Goal: Check status: Check status

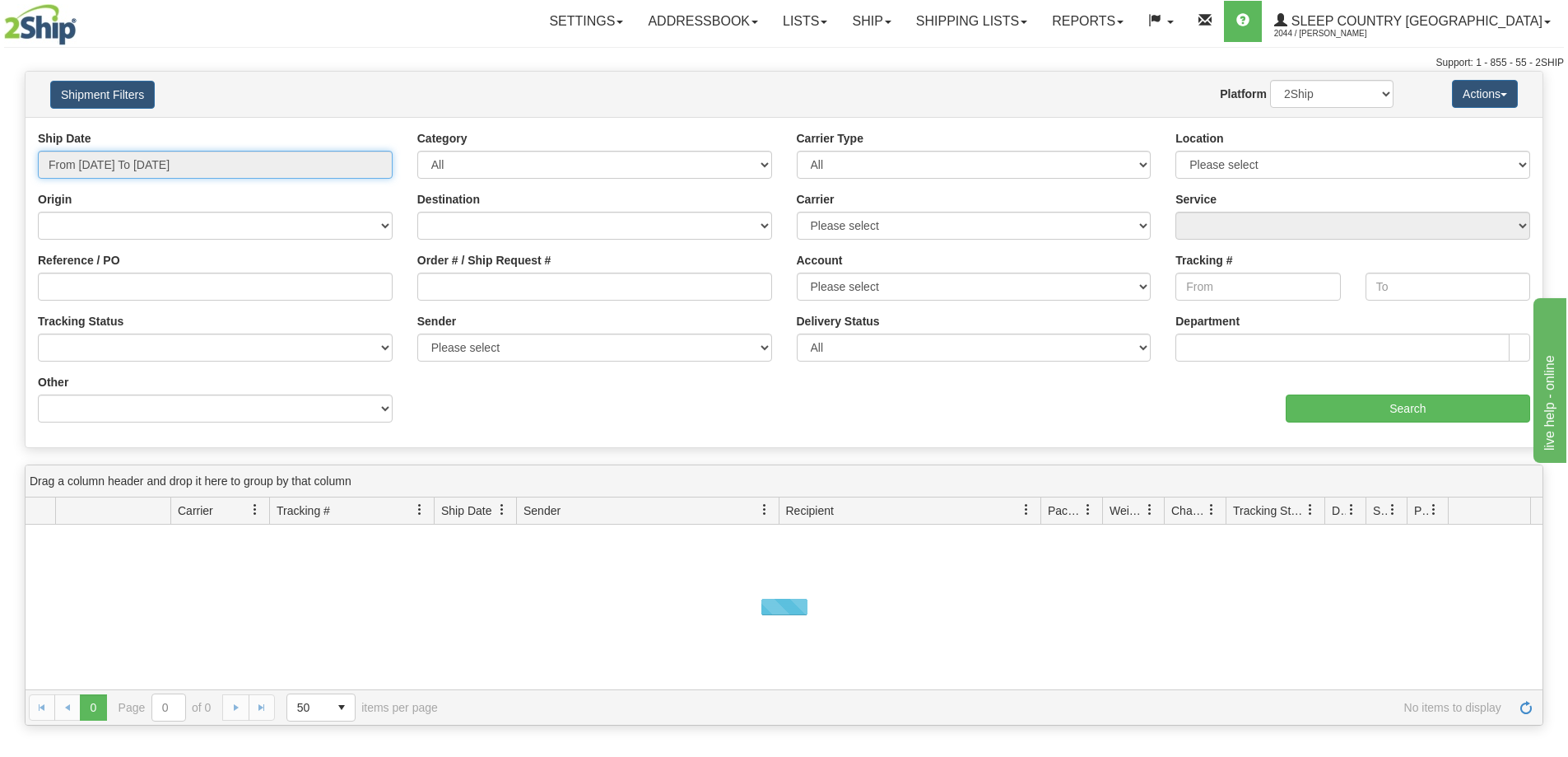
click at [97, 168] on input "From [DATE] To [DATE]" at bounding box center [215, 164] width 354 height 28
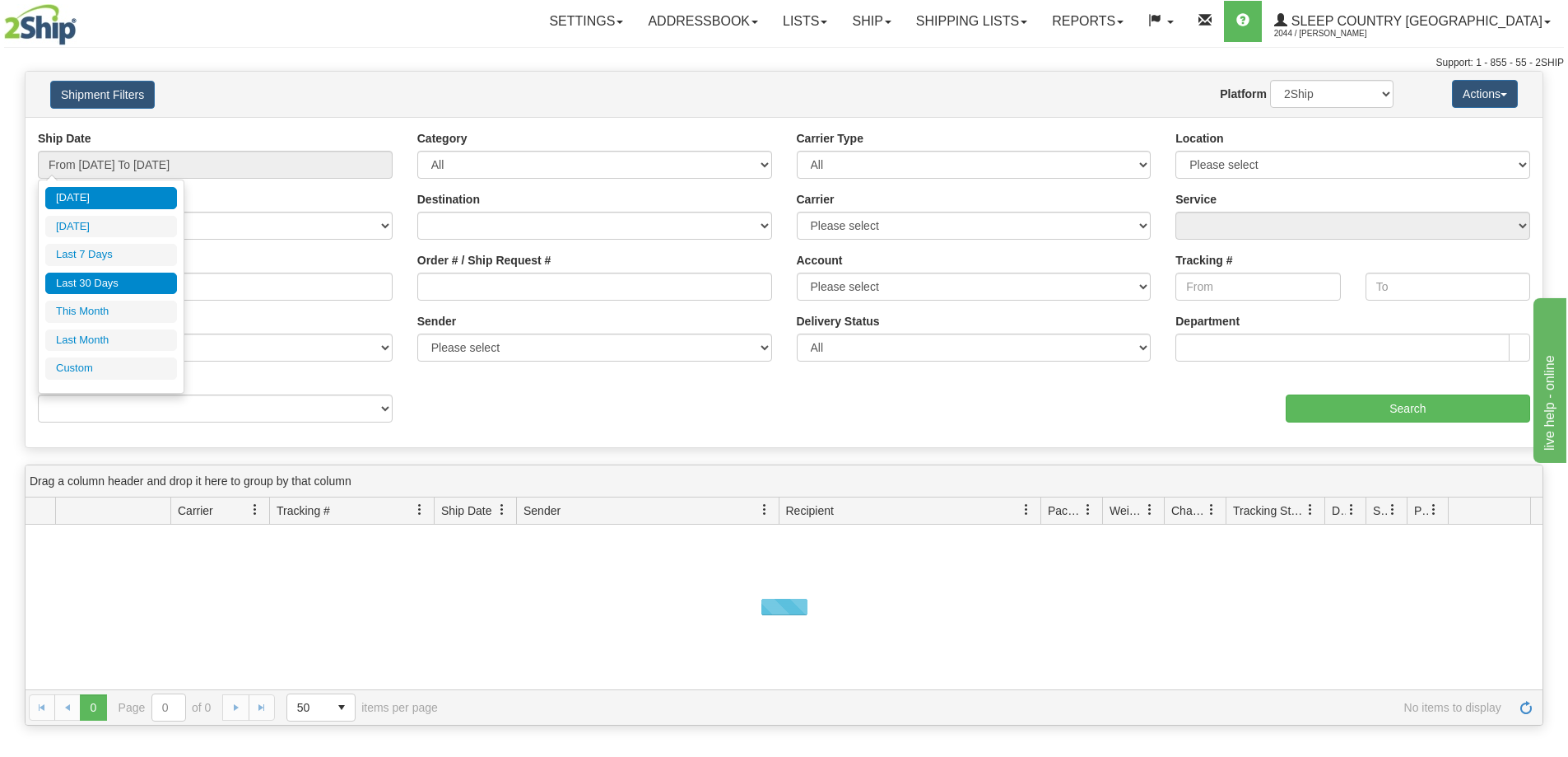
click at [100, 292] on li "Last 30 Days" at bounding box center [111, 283] width 132 height 22
type input "From [DATE] To [DATE]"
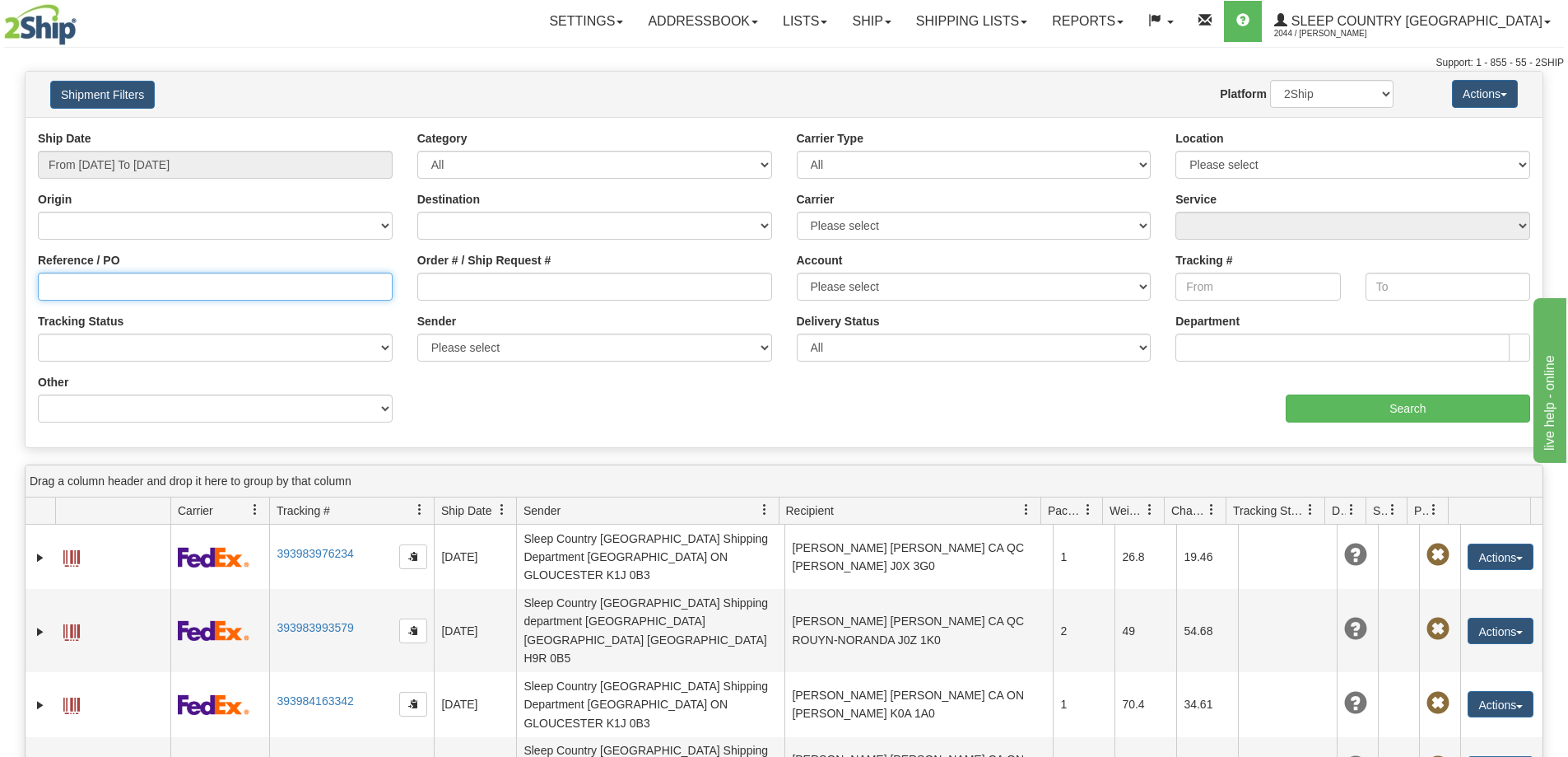
click at [54, 283] on input "Reference / PO" at bounding box center [215, 286] width 354 height 28
paste input "9008I142041"
type input "9008I142041"
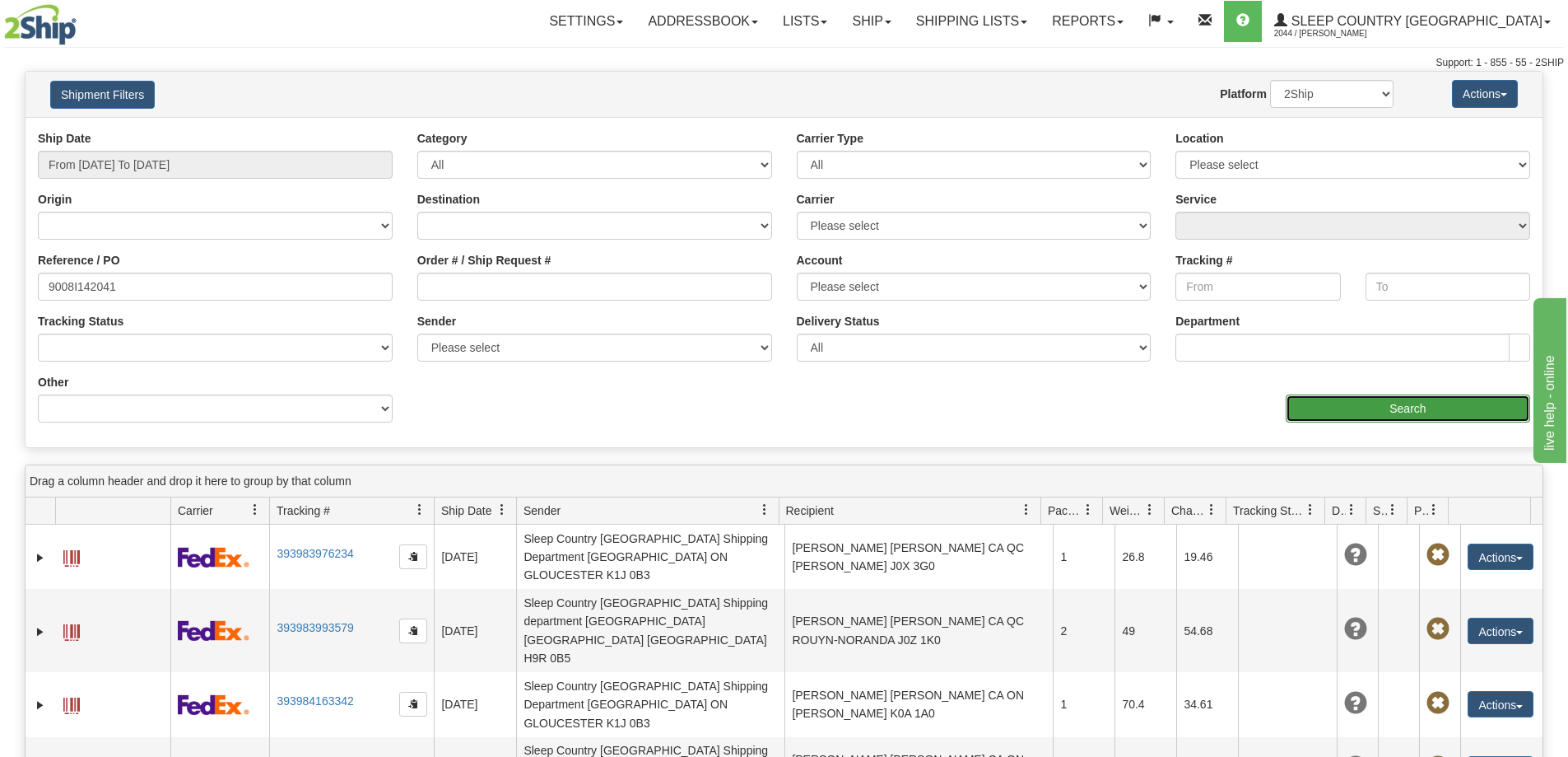
click at [1352, 406] on input "Search" at bounding box center [1408, 407] width 245 height 28
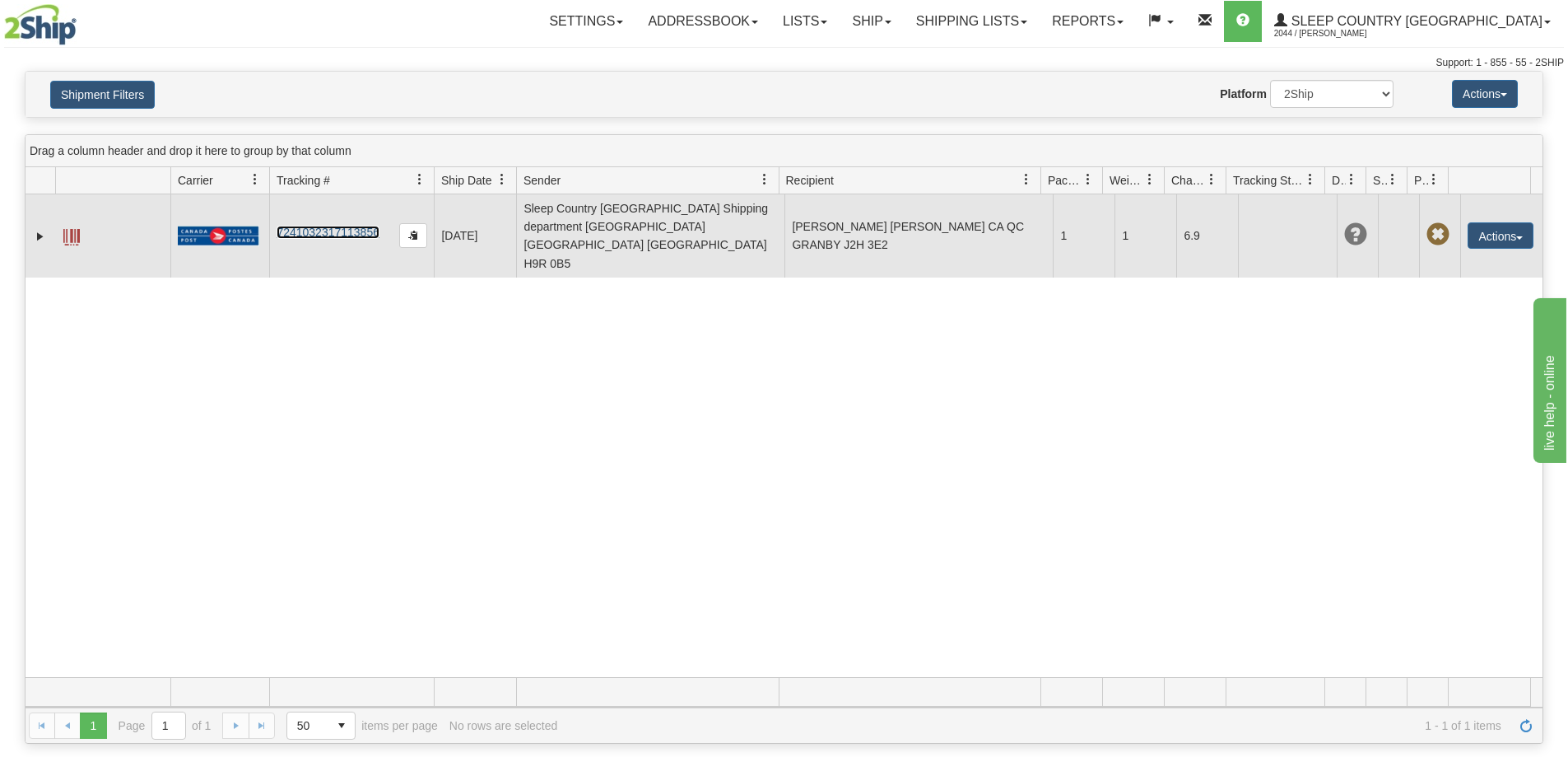
click at [320, 225] on link "7241032317113856" at bounding box center [327, 232] width 103 height 13
